Goal: Task Accomplishment & Management: Complete application form

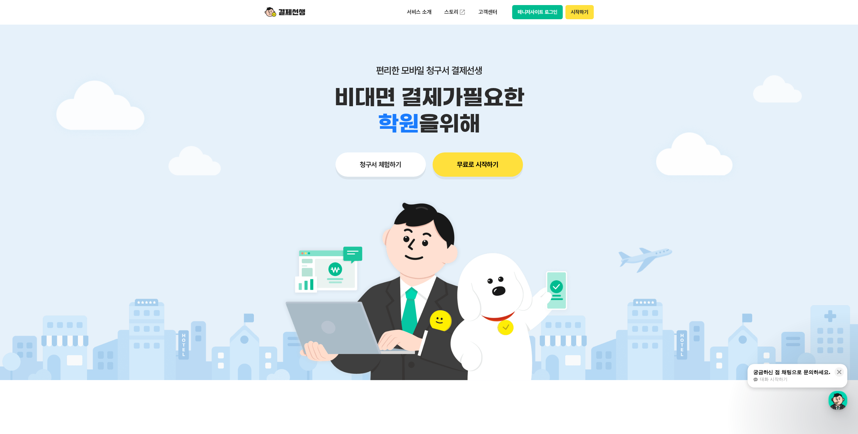
click at [384, 166] on button "청구서 체험하기" at bounding box center [380, 164] width 90 height 24
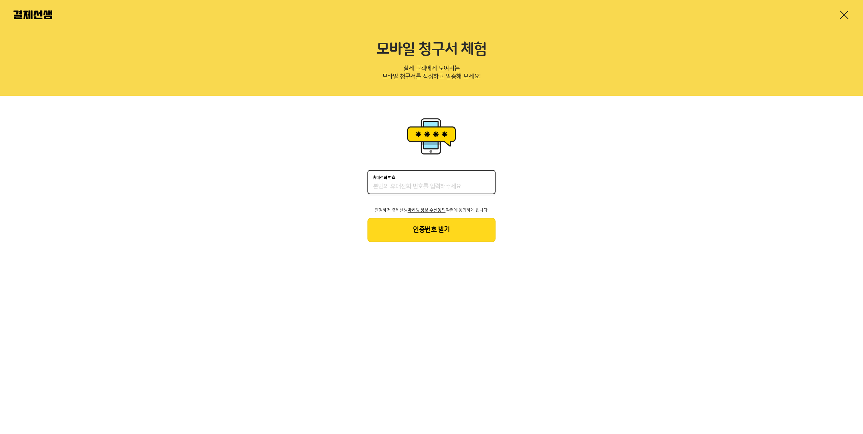
click at [394, 186] on input "휴대전화 번호" at bounding box center [431, 187] width 117 height 8
type input "01067441744"
click at [424, 231] on button "인증번호 받기" at bounding box center [431, 230] width 128 height 24
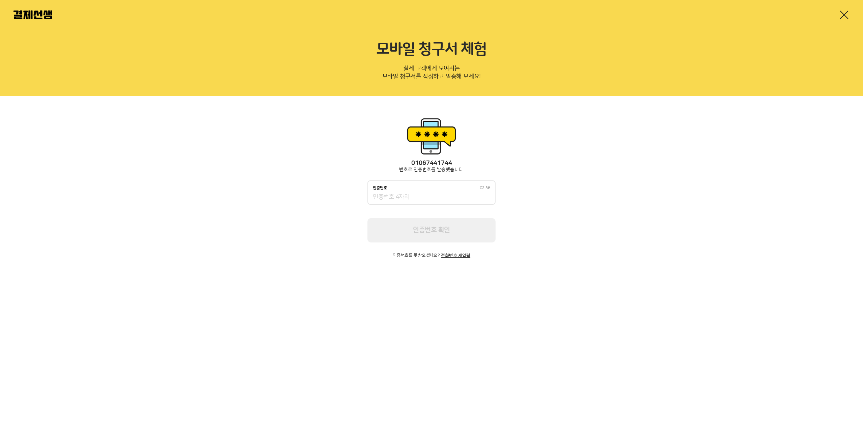
click at [432, 196] on input "인증번호 02:38" at bounding box center [431, 197] width 117 height 8
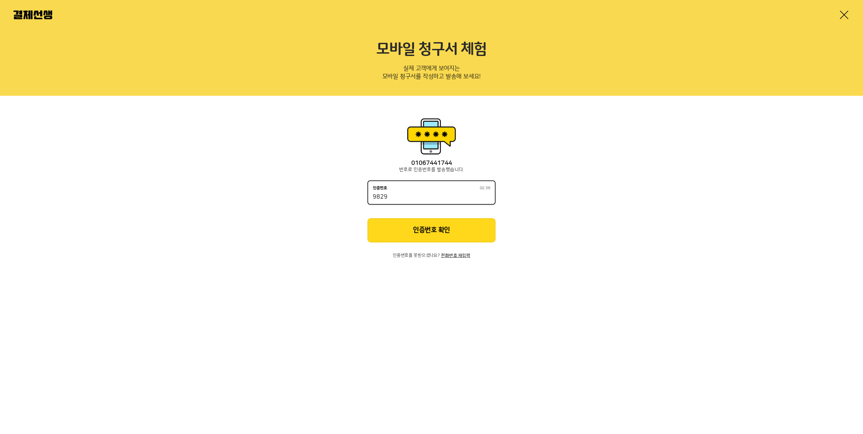
type input "9829"
click at [431, 230] on button "인증번호 확인" at bounding box center [431, 230] width 128 height 24
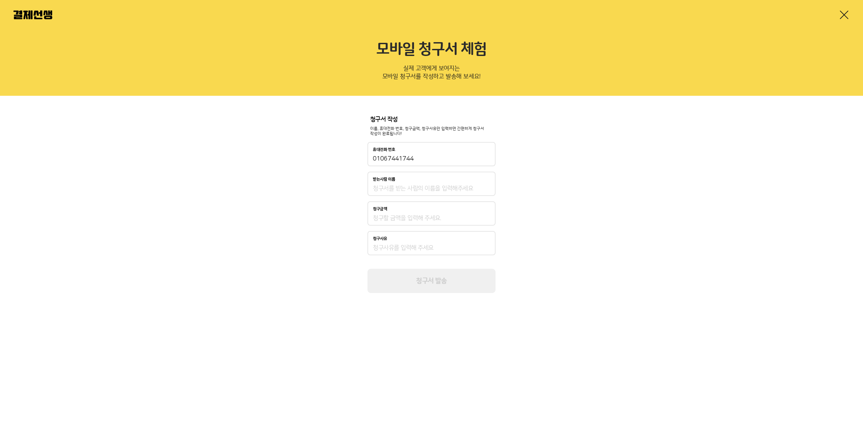
click at [400, 186] on input "받는사람 이름" at bounding box center [431, 188] width 117 height 8
type input "서민규"
click at [396, 218] on input "청구금액" at bounding box center [431, 218] width 117 height 8
type input "600,000"
click at [398, 251] on input "청구사유" at bounding box center [431, 248] width 117 height 8
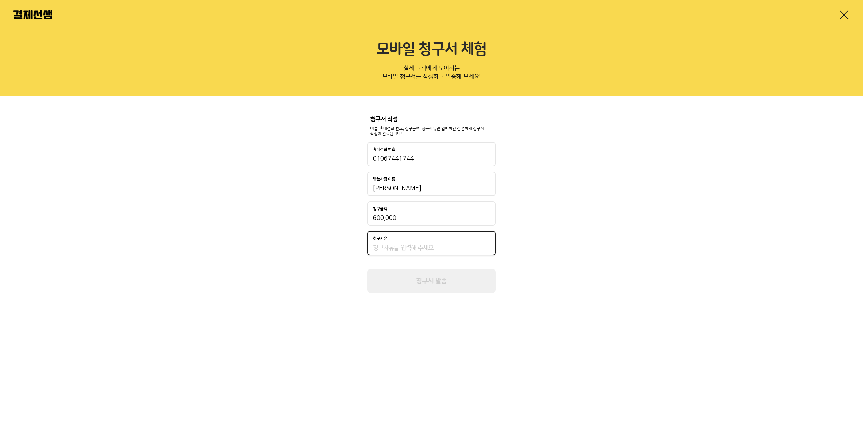
type input "7월 수강료"
click at [426, 281] on button "청구서 발송" at bounding box center [431, 281] width 128 height 24
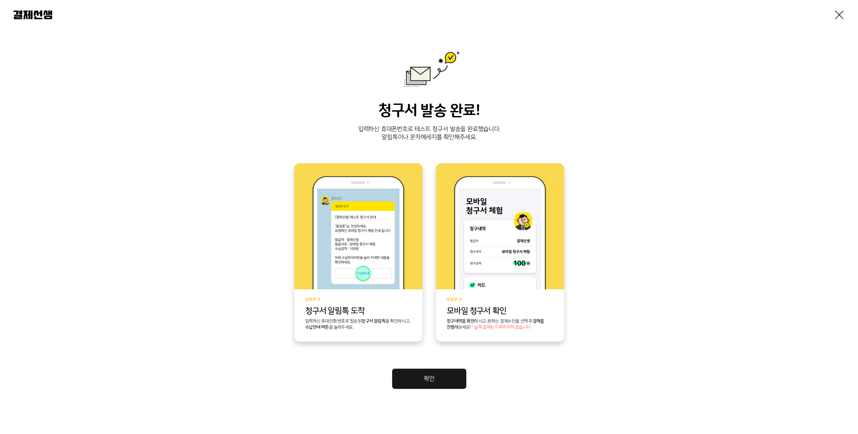
click at [425, 374] on link "확인" at bounding box center [429, 378] width 74 height 20
